Goal: Task Accomplishment & Management: Use online tool/utility

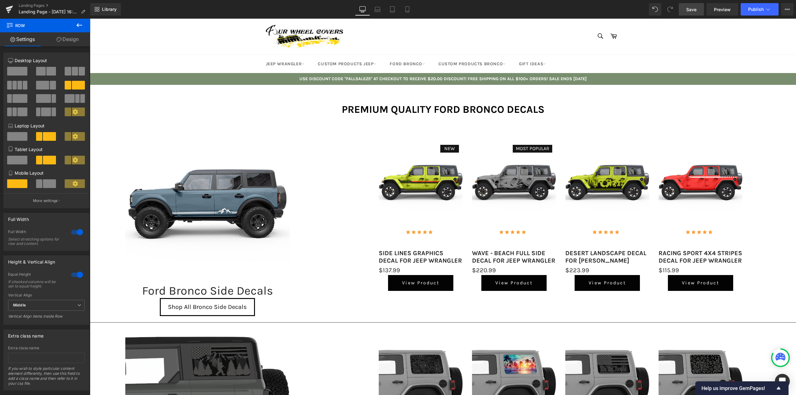
click at [693, 12] on span "Save" at bounding box center [691, 9] width 10 height 7
click at [8, 7] on icon at bounding box center [9, 8] width 7 height 4
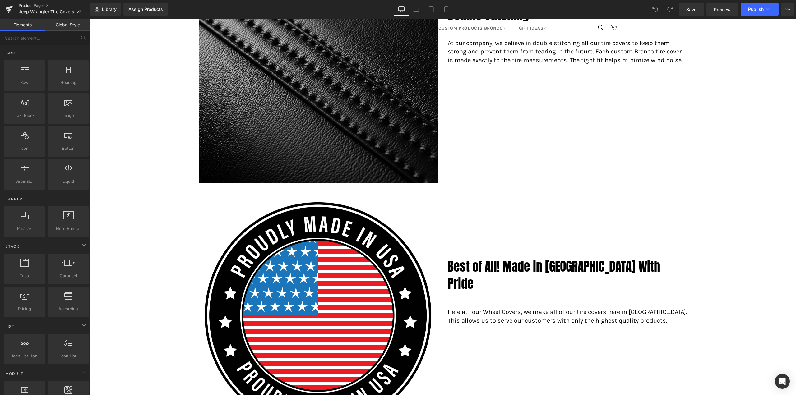
scroll to position [1529, 0]
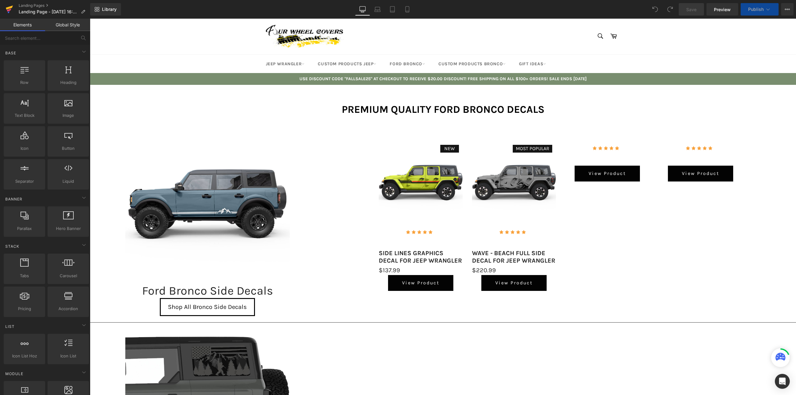
click at [6, 6] on icon at bounding box center [9, 10] width 7 height 16
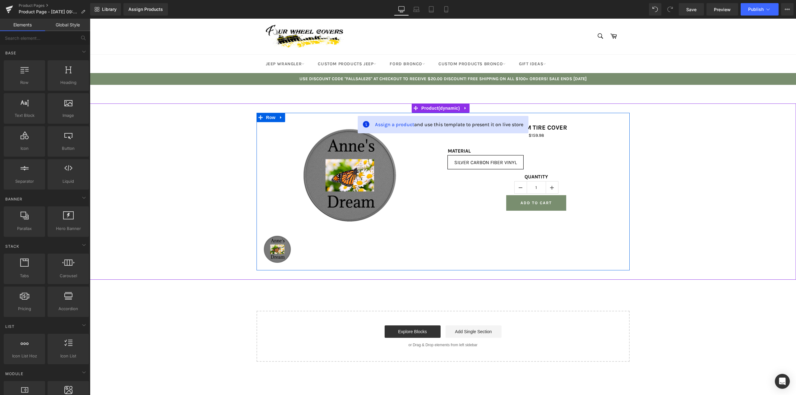
drag, startPoint x: 280, startPoint y: 117, endPoint x: 282, endPoint y: 119, distance: 3.2
click at [280, 117] on icon at bounding box center [281, 117] width 4 height 5
click at [295, 119] on icon at bounding box center [297, 117] width 4 height 4
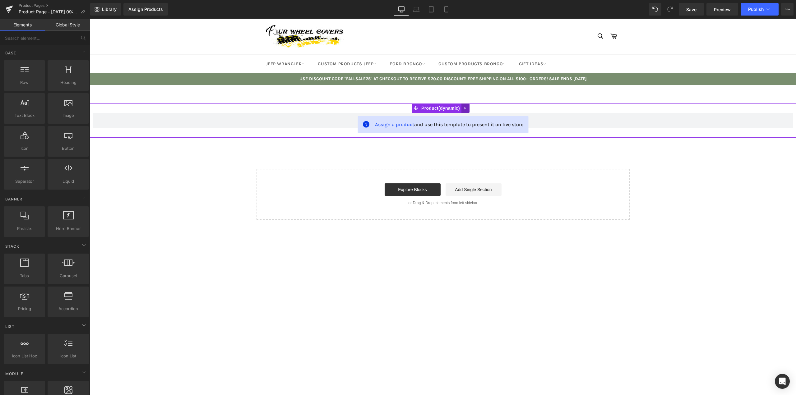
click at [465, 109] on icon at bounding box center [465, 108] width 1 height 3
click at [472, 110] on icon at bounding box center [469, 108] width 4 height 5
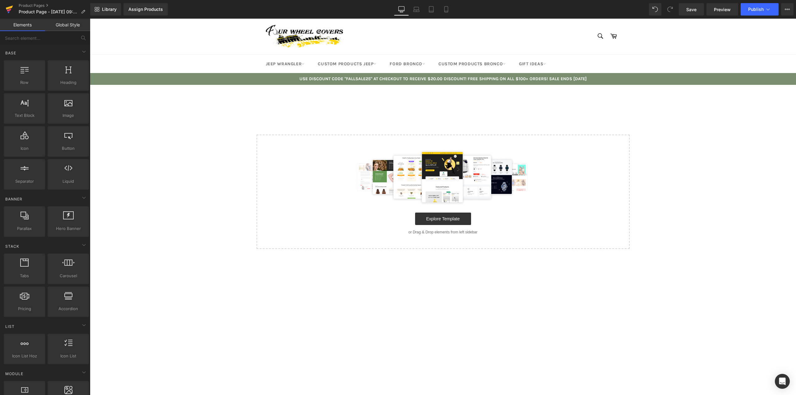
click at [10, 9] on icon at bounding box center [9, 10] width 7 height 16
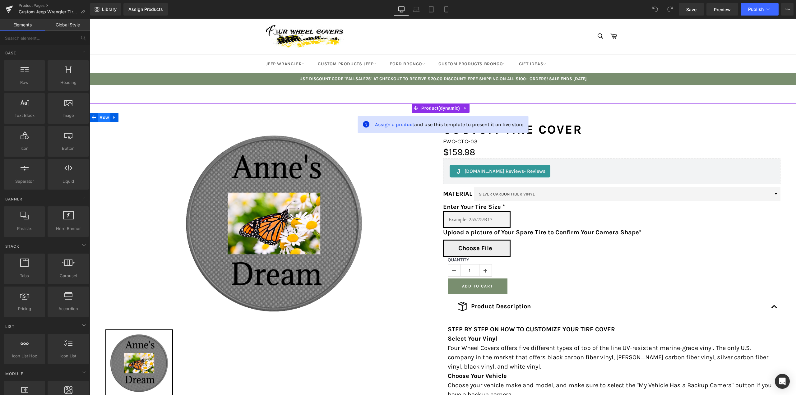
click at [104, 117] on span "Row" at bounding box center [104, 117] width 12 height 9
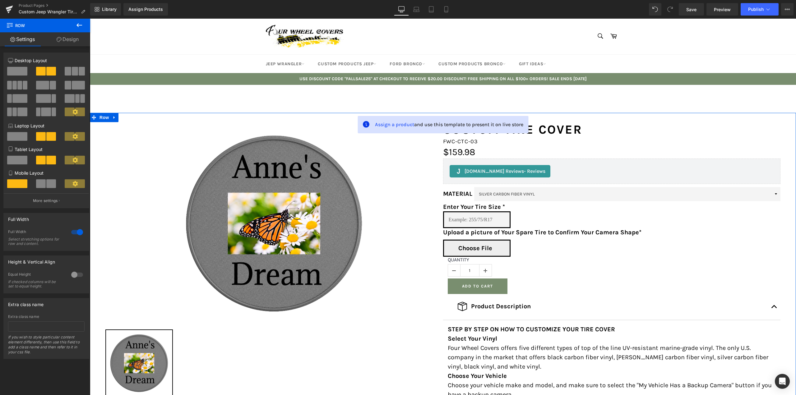
click at [68, 38] on link "Design" at bounding box center [67, 39] width 45 height 14
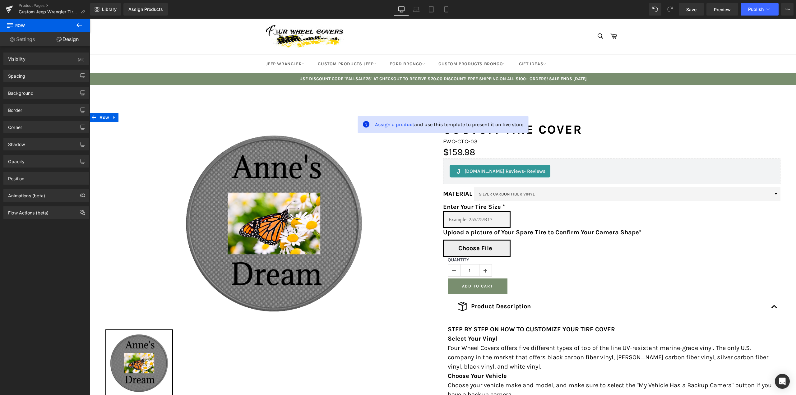
click at [13, 40] on icon at bounding box center [12, 39] width 5 height 5
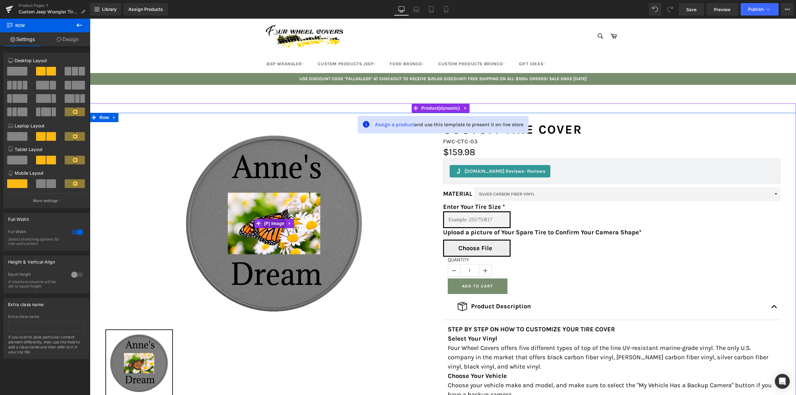
click at [272, 222] on span "(P) Image" at bounding box center [274, 223] width 24 height 9
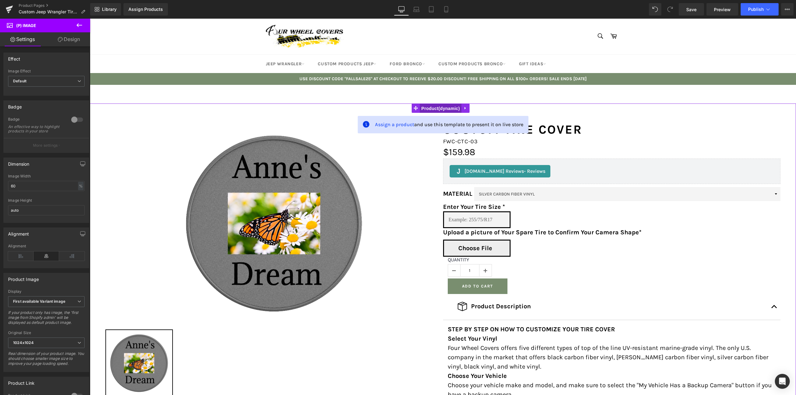
click at [429, 107] on span "Product" at bounding box center [441, 108] width 42 height 9
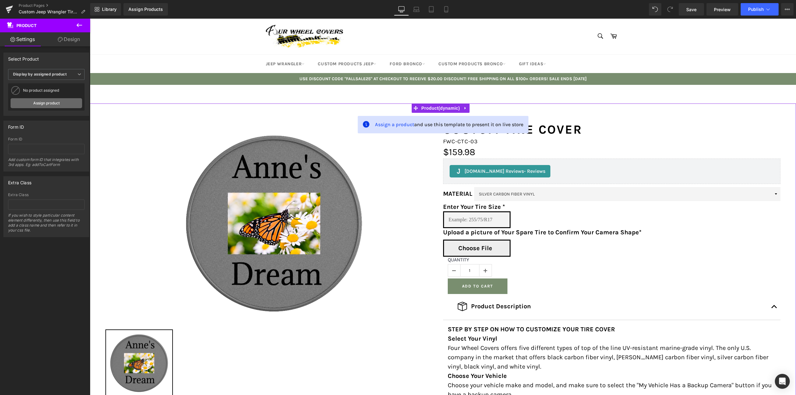
click at [43, 104] on link "Assign product" at bounding box center [47, 103] width 72 height 10
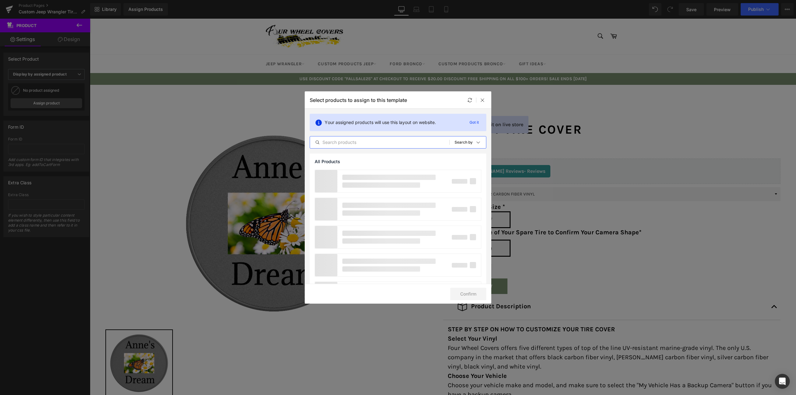
click at [349, 143] on input "text" at bounding box center [379, 142] width 139 height 7
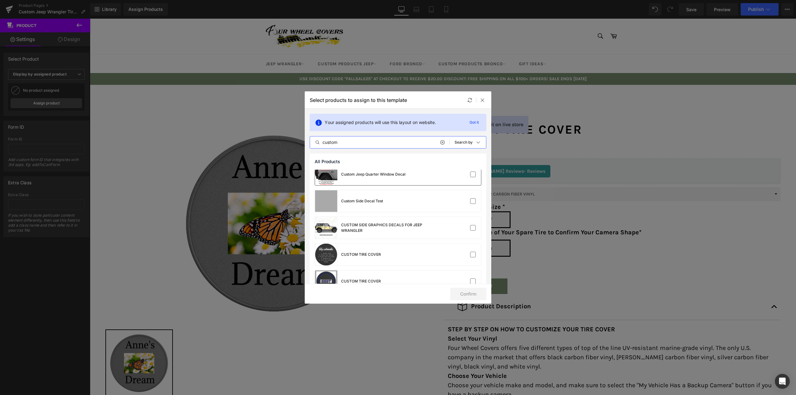
scroll to position [124, 0]
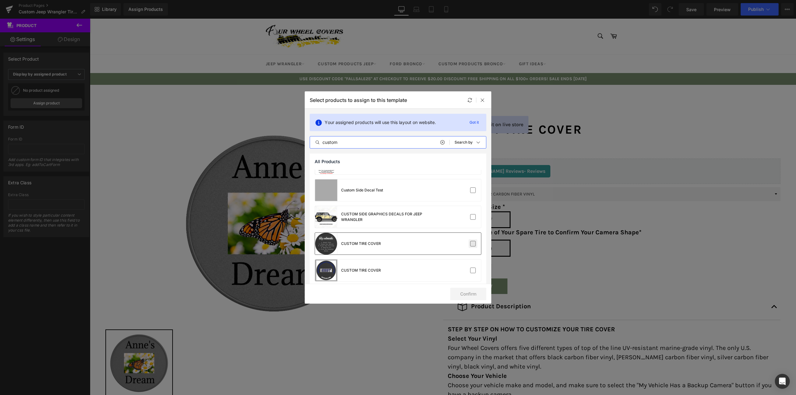
type input "custom"
click at [470, 243] on label at bounding box center [473, 244] width 6 height 6
click at [473, 244] on input "checkbox" at bounding box center [473, 244] width 0 height 0
click at [462, 291] on button "Confirm" at bounding box center [468, 294] width 36 height 12
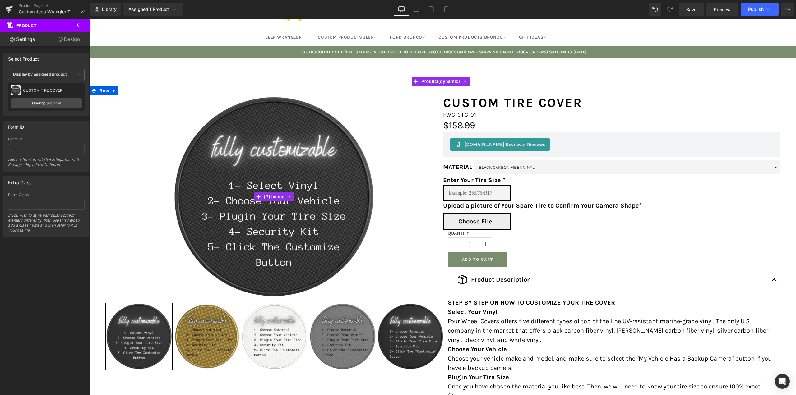
scroll to position [62, 0]
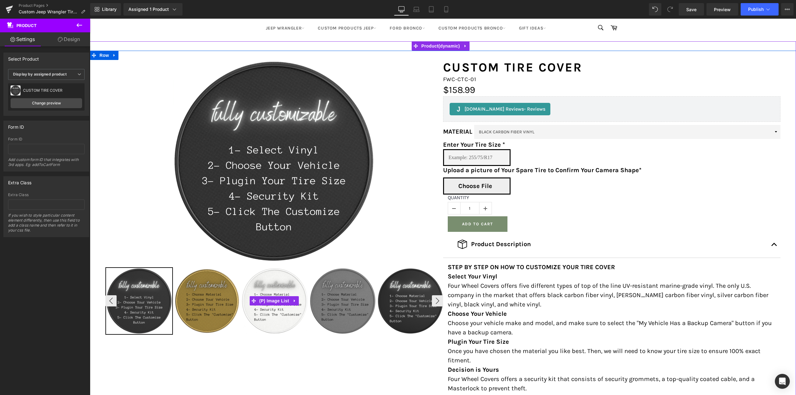
click at [340, 287] on img at bounding box center [343, 301] width 66 height 66
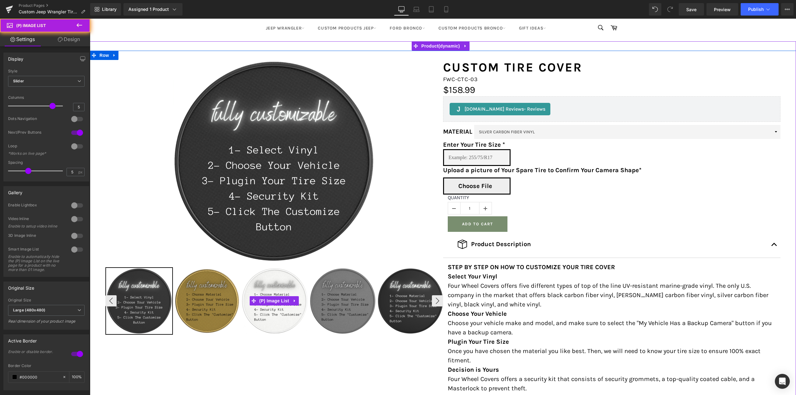
click at [340, 294] on img at bounding box center [343, 301] width 66 height 66
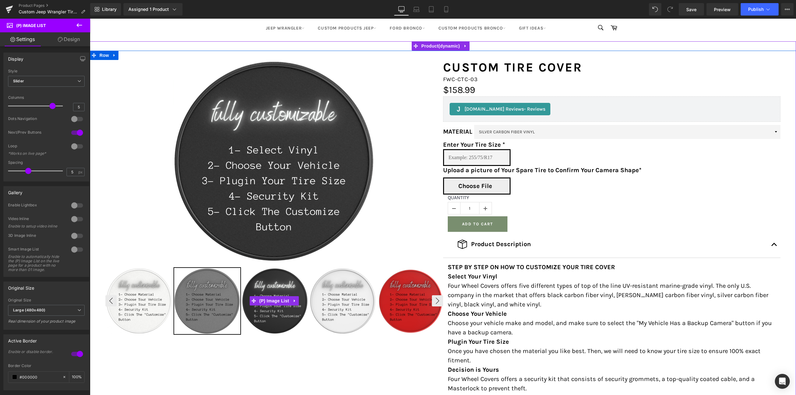
click at [131, 290] on img at bounding box center [139, 301] width 66 height 66
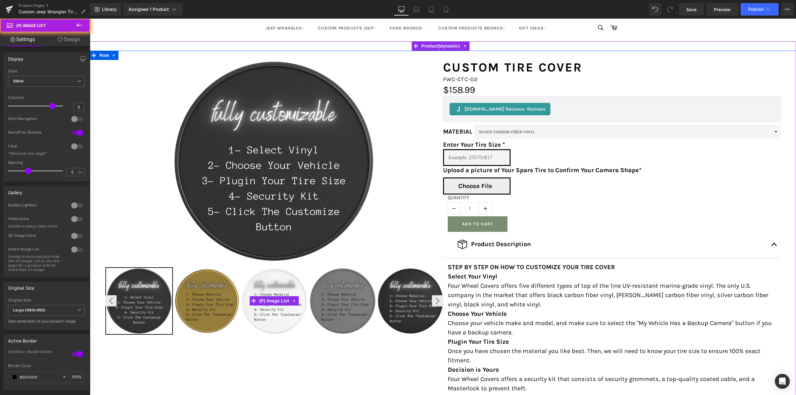
click at [146, 292] on img at bounding box center [139, 301] width 66 height 66
click at [193, 292] on img at bounding box center [207, 301] width 66 height 66
click at [201, 300] on img at bounding box center [207, 301] width 66 height 66
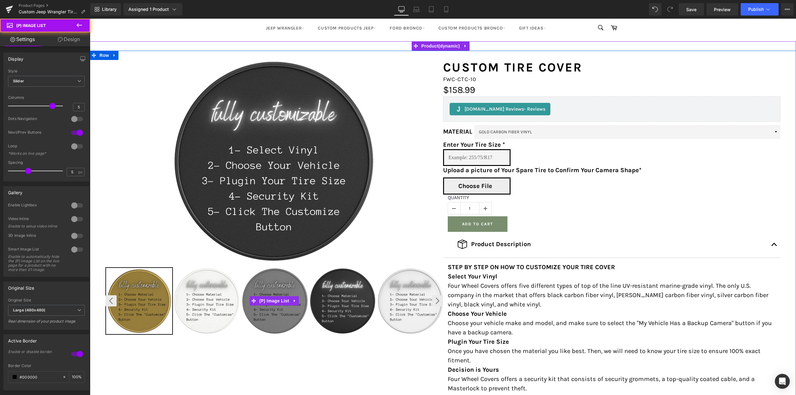
click at [201, 303] on img at bounding box center [207, 301] width 66 height 66
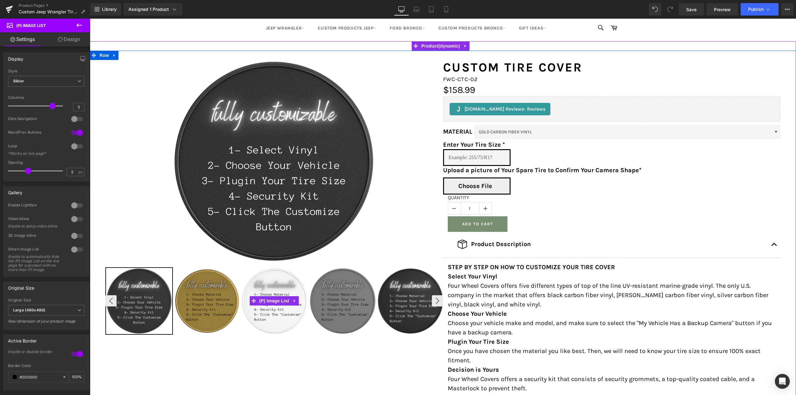
click at [304, 311] on img at bounding box center [275, 301] width 66 height 66
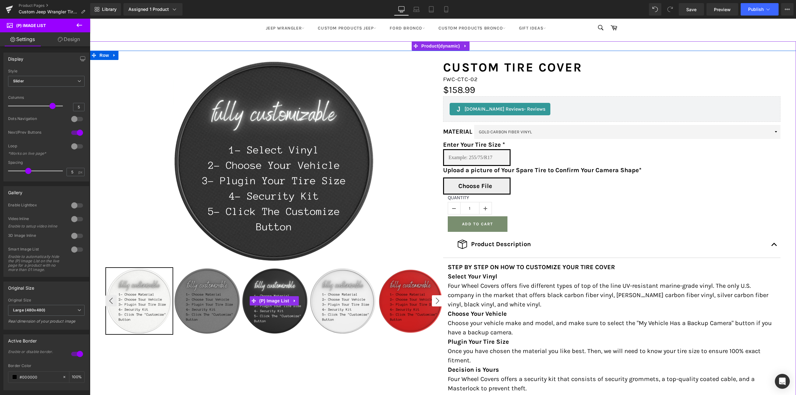
click at [435, 302] on button "›" at bounding box center [437, 300] width 11 height 11
click at [109, 299] on button "‹" at bounding box center [110, 300] width 11 height 11
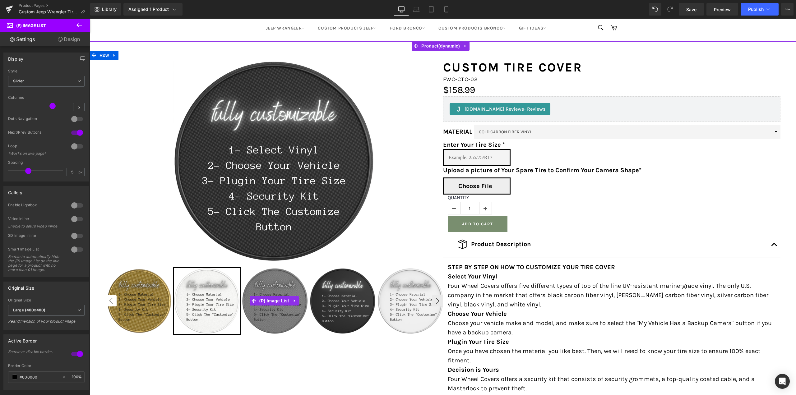
click at [109, 299] on button "‹" at bounding box center [110, 300] width 11 height 11
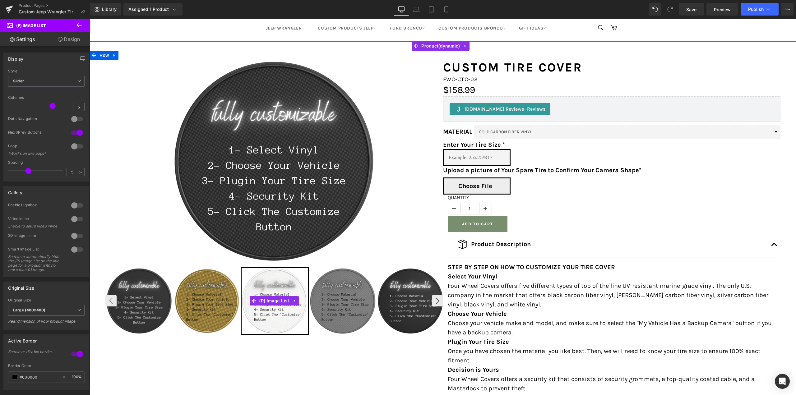
click at [139, 300] on img at bounding box center [139, 301] width 66 height 66
select select "BLACK CARBON FIBER VINYL"
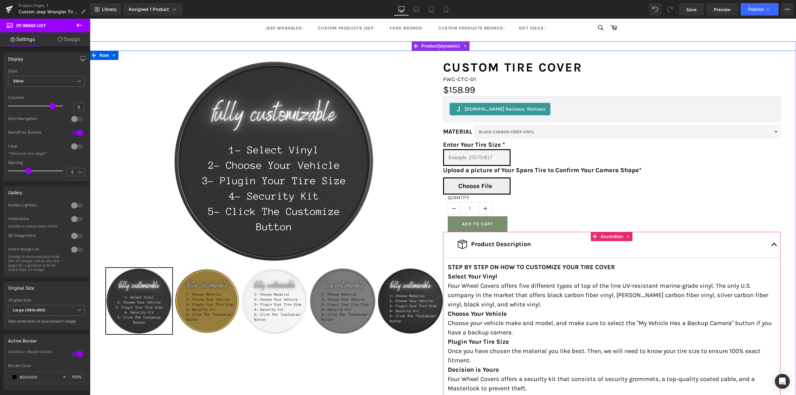
click at [772, 242] on button "button" at bounding box center [774, 245] width 12 height 26
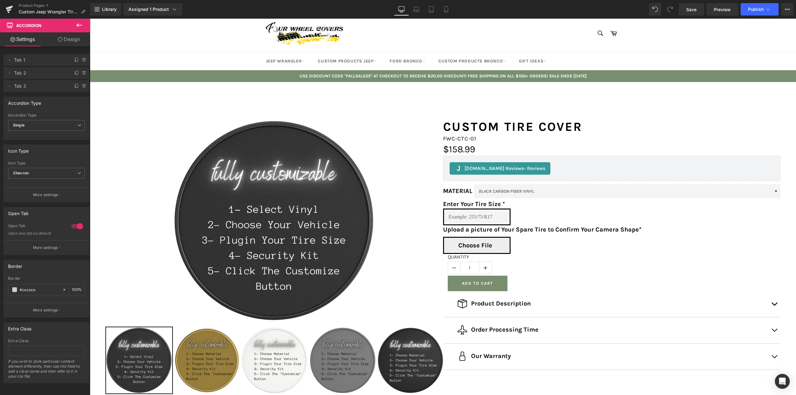
scroll to position [0, 0]
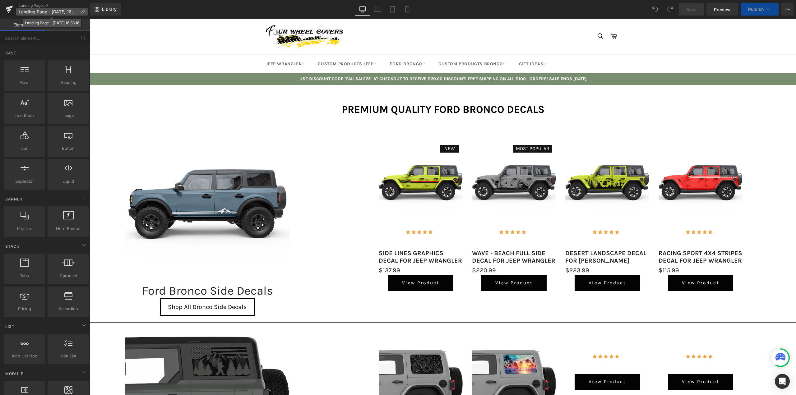
click at [42, 11] on span "Landing Page - Oct 8, 16:38:16" at bounding box center [49, 11] width 60 height 5
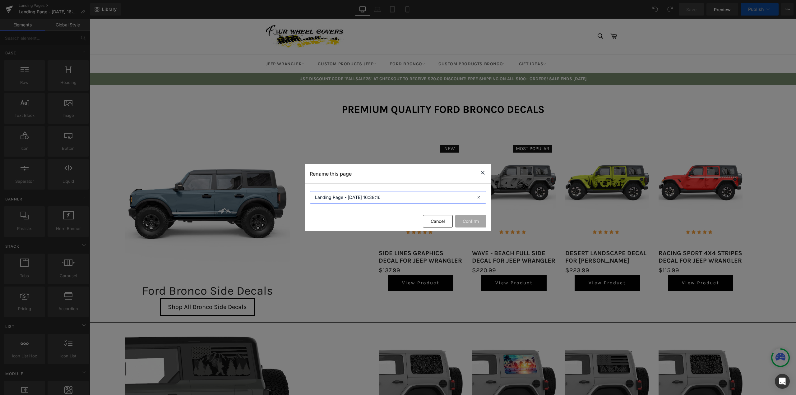
click at [359, 195] on input "Landing Page - Oct 8, 16:38:16" at bounding box center [398, 197] width 177 height 12
type input "Ford Bronco Decals Collection Page"
click at [474, 217] on button "Confirm" at bounding box center [470, 221] width 31 height 12
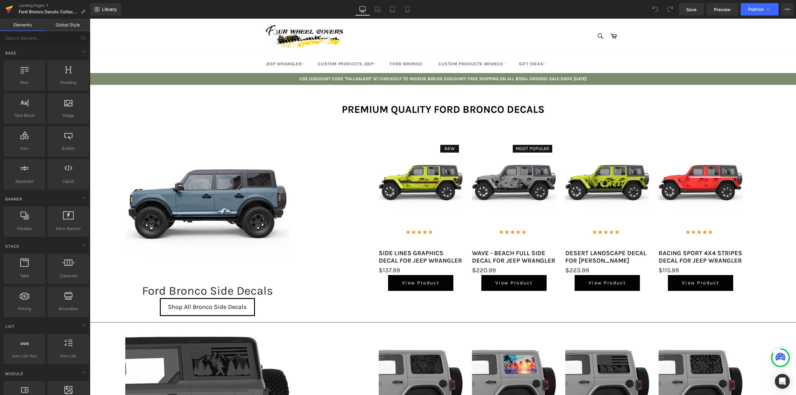
click at [6, 12] on icon at bounding box center [9, 10] width 7 height 16
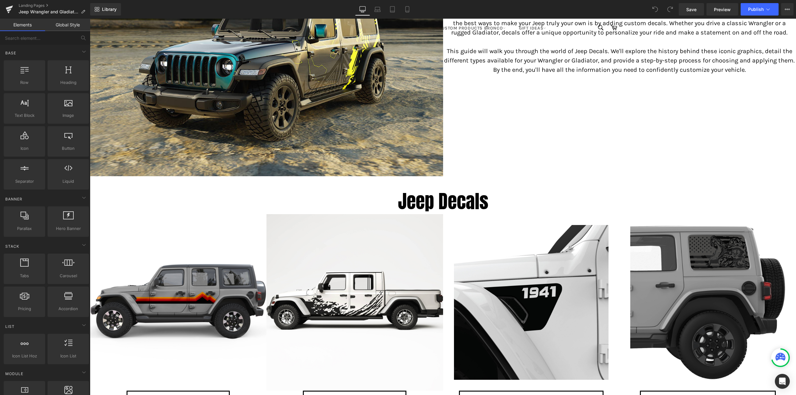
scroll to position [155, 0]
